Goal: Find specific page/section: Find specific page/section

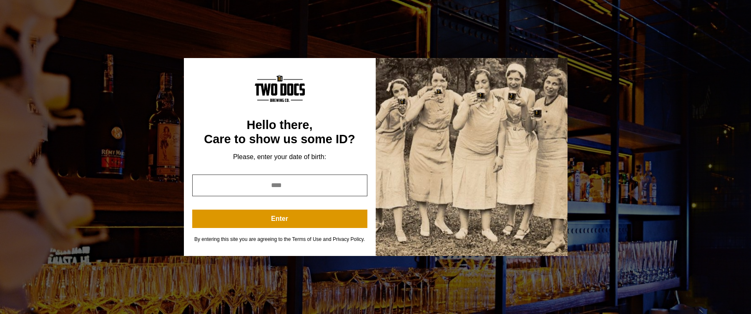
click at [281, 183] on input "year" at bounding box center [279, 185] width 175 height 22
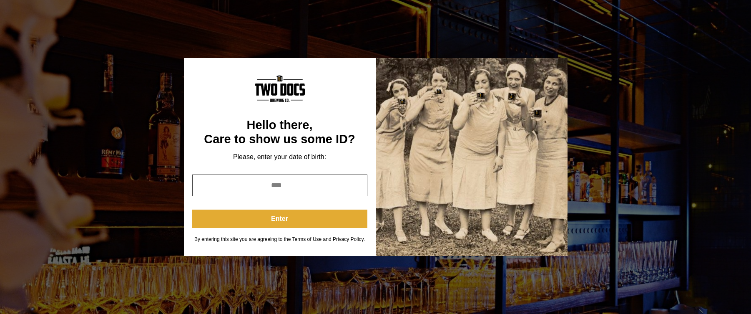
type input "****"
click at [291, 218] on button "Enter" at bounding box center [279, 218] width 175 height 18
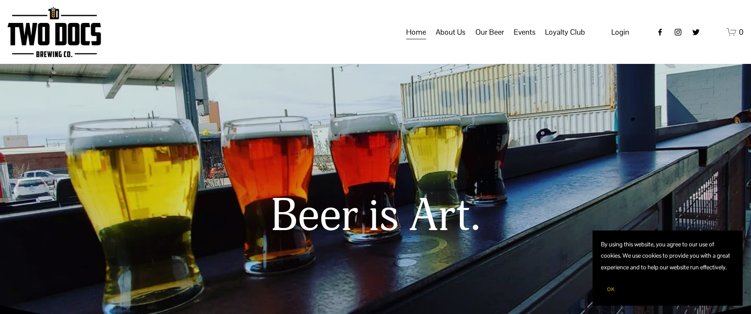
click at [0, 0] on span "Calendar" at bounding box center [0, 0] width 0 height 0
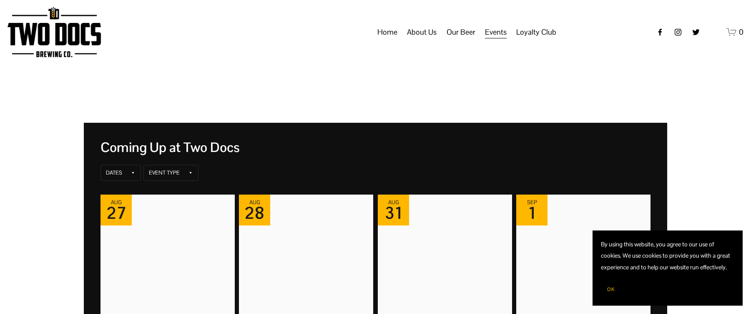
click at [612, 288] on span "OK" at bounding box center [611, 289] width 8 height 7
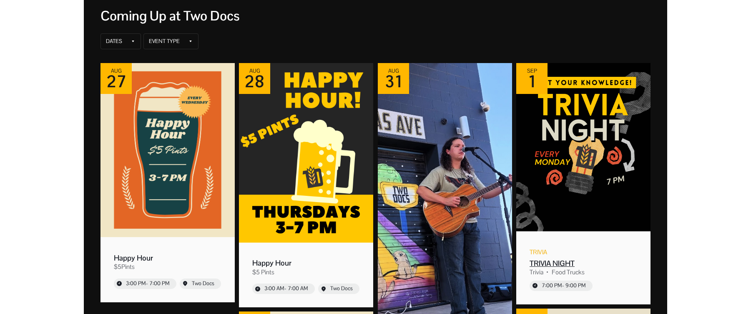
scroll to position [125, 0]
